Goal: Navigation & Orientation: Find specific page/section

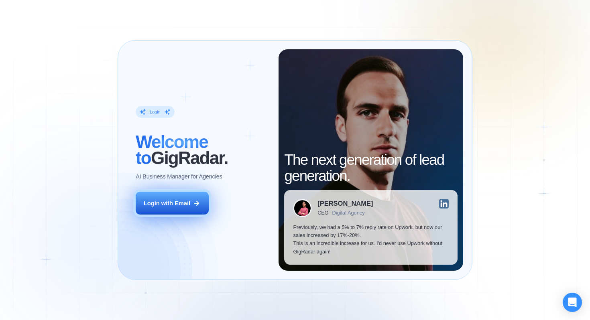
click at [199, 204] on icon at bounding box center [196, 203] width 7 height 7
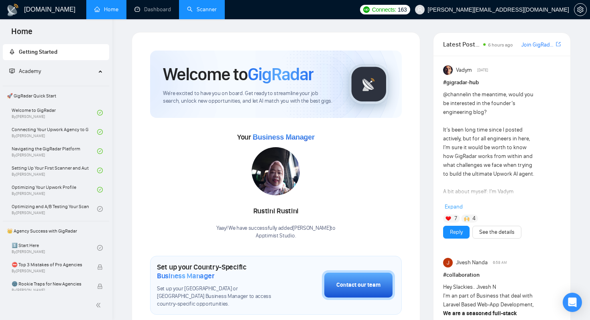
click at [203, 13] on link "Scanner" at bounding box center [202, 9] width 30 height 7
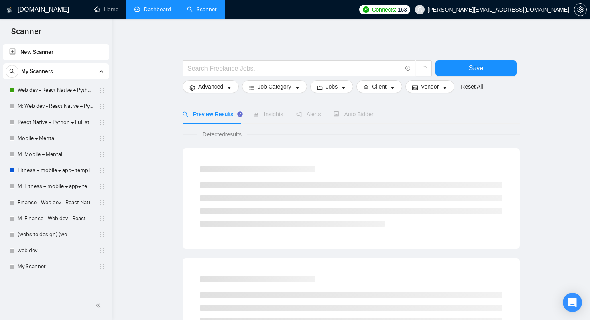
click at [155, 12] on link "Dashboard" at bounding box center [152, 9] width 37 height 7
